Goal: Find specific page/section: Find specific page/section

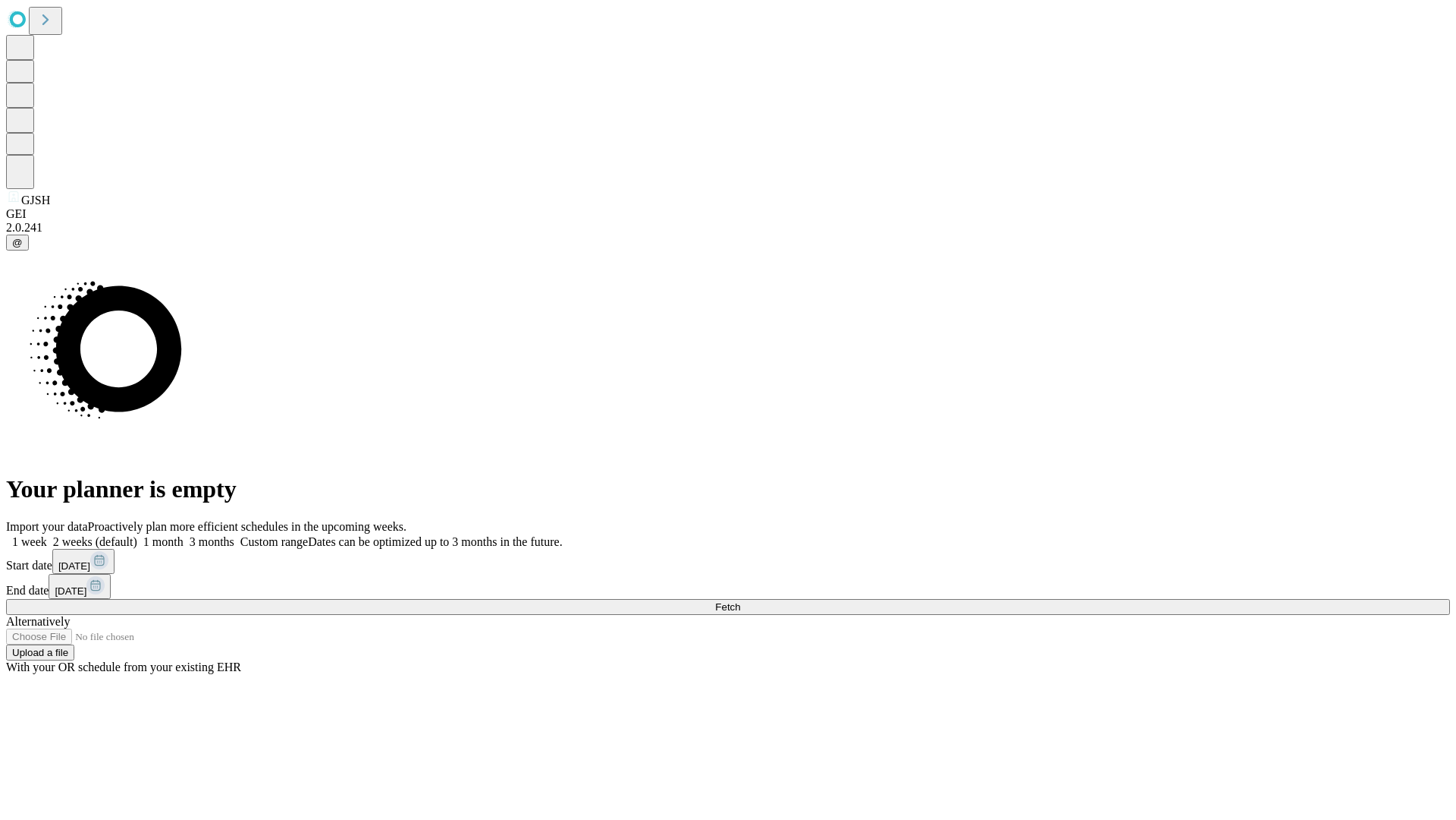
click at [740, 601] on span "Fetch" at bounding box center [728, 607] width 25 height 12
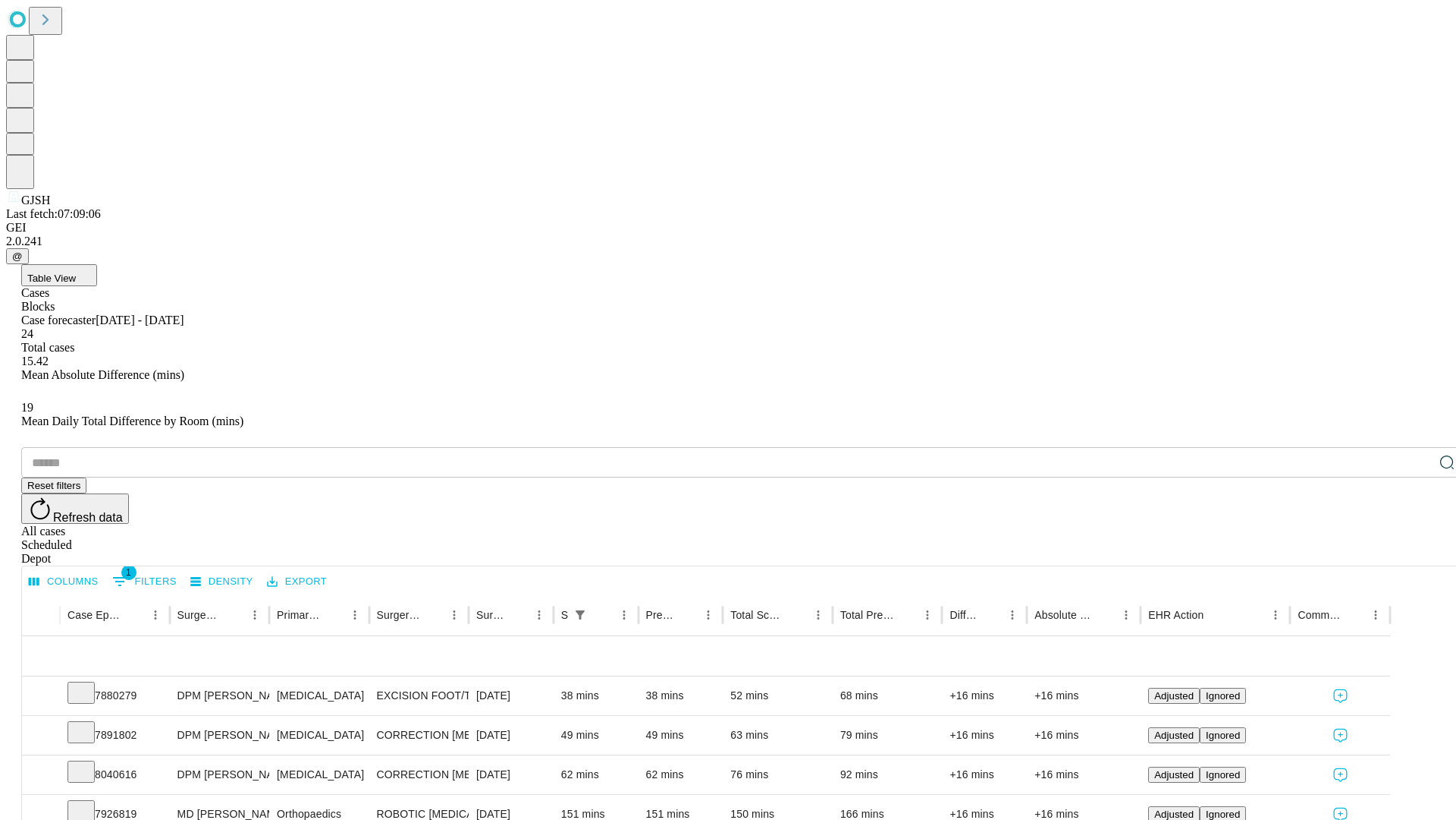
scroll to position [50, 0]
click at [89, 684] on icon at bounding box center [81, 691] width 15 height 15
